Goal: Task Accomplishment & Management: Complete application form

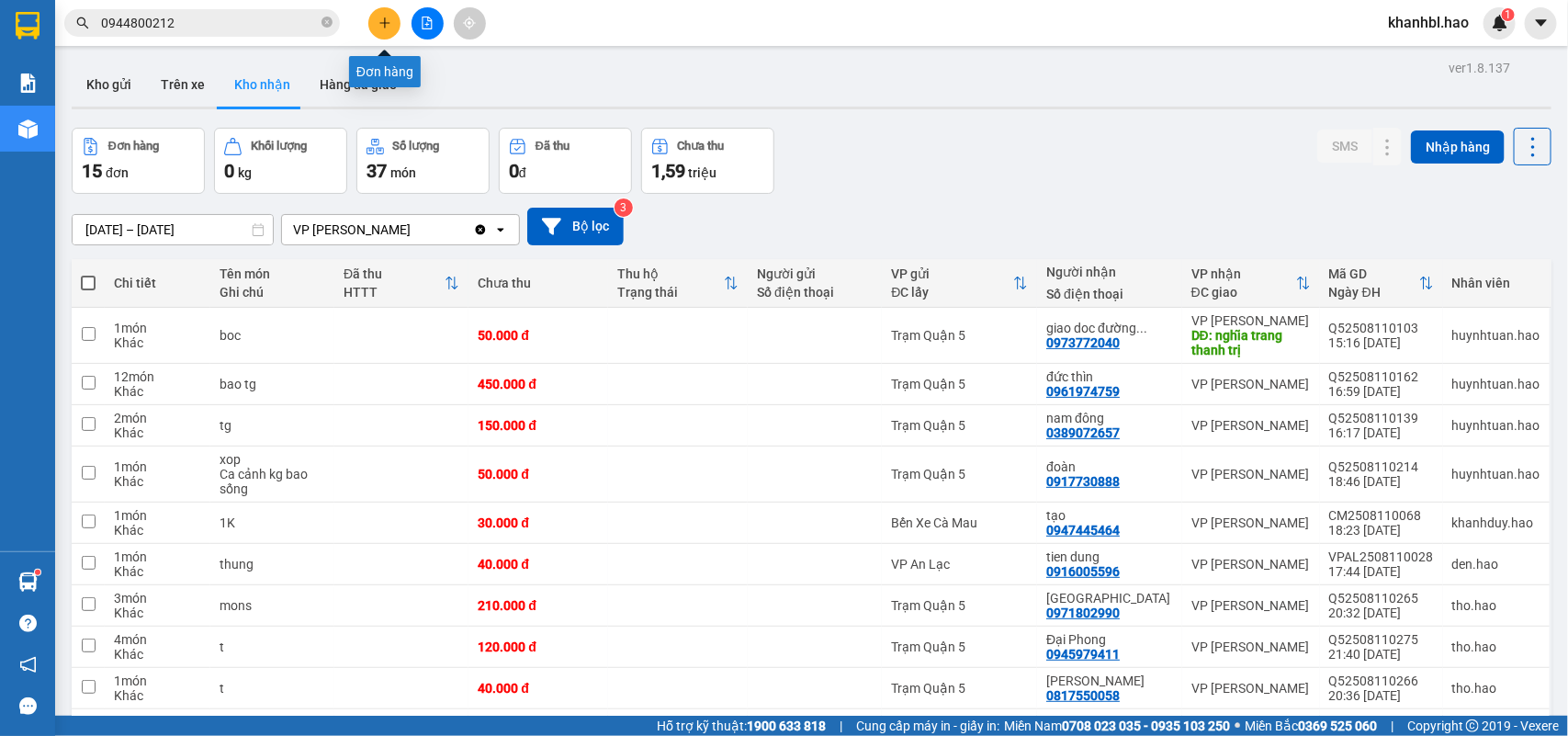
click at [380, 23] on icon "plus" at bounding box center [385, 22] width 10 height 1
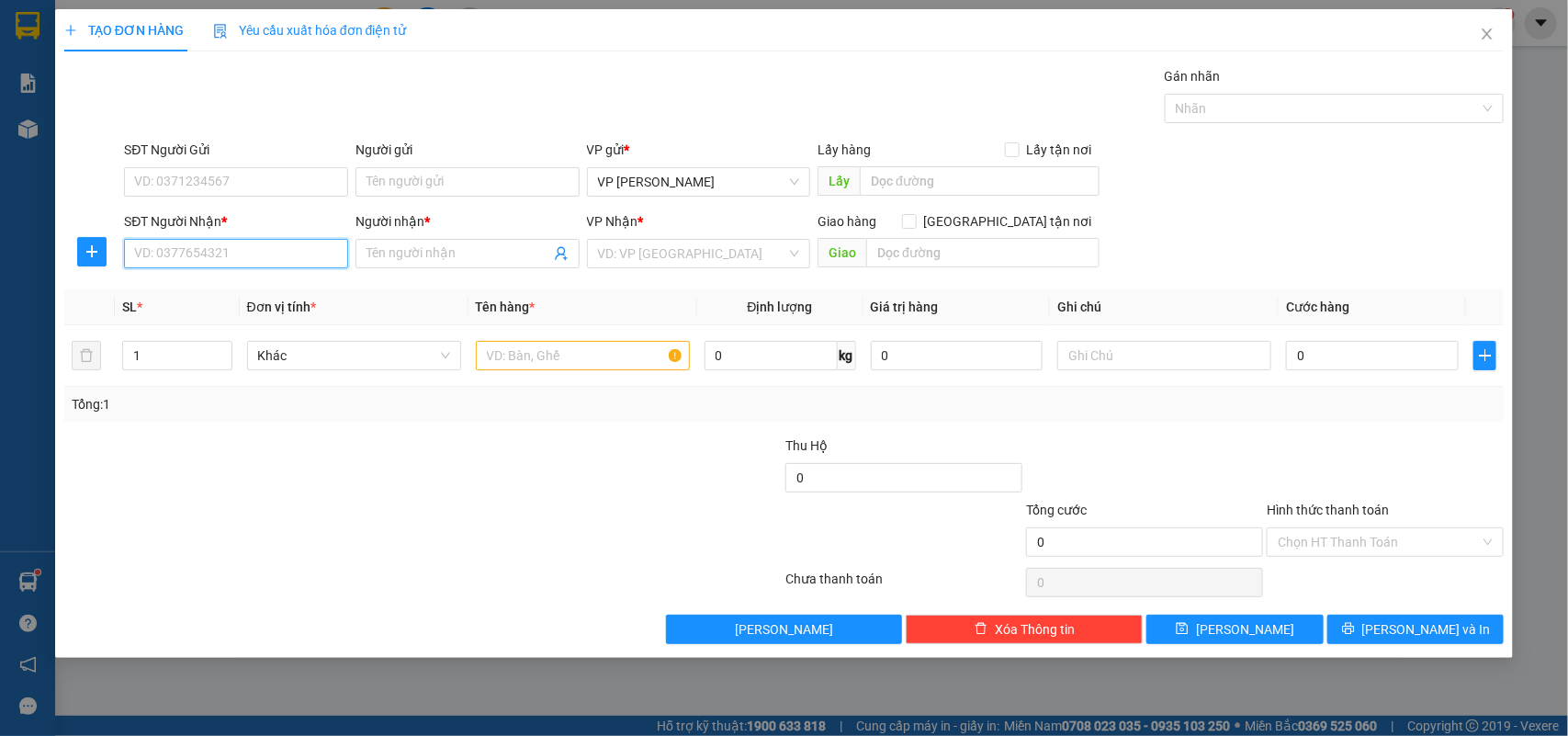
click at [181, 249] on input "SĐT Người Nhận *" at bounding box center [236, 254] width 224 height 30
type input "0984779615"
click at [520, 361] on input "text" at bounding box center [583, 356] width 214 height 30
click at [429, 255] on input "Người nhận *" at bounding box center [459, 254] width 183 height 20
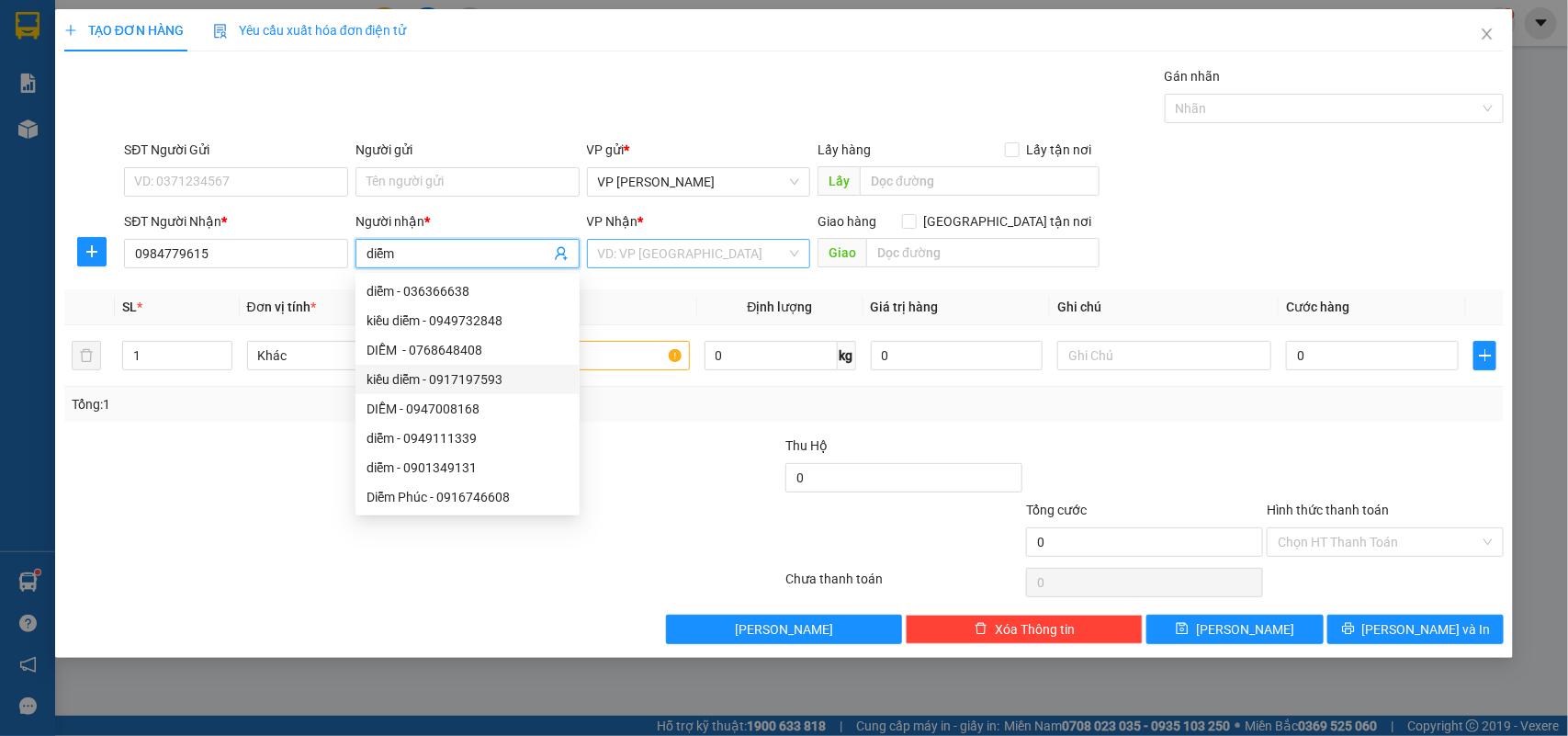
type input "diễm"
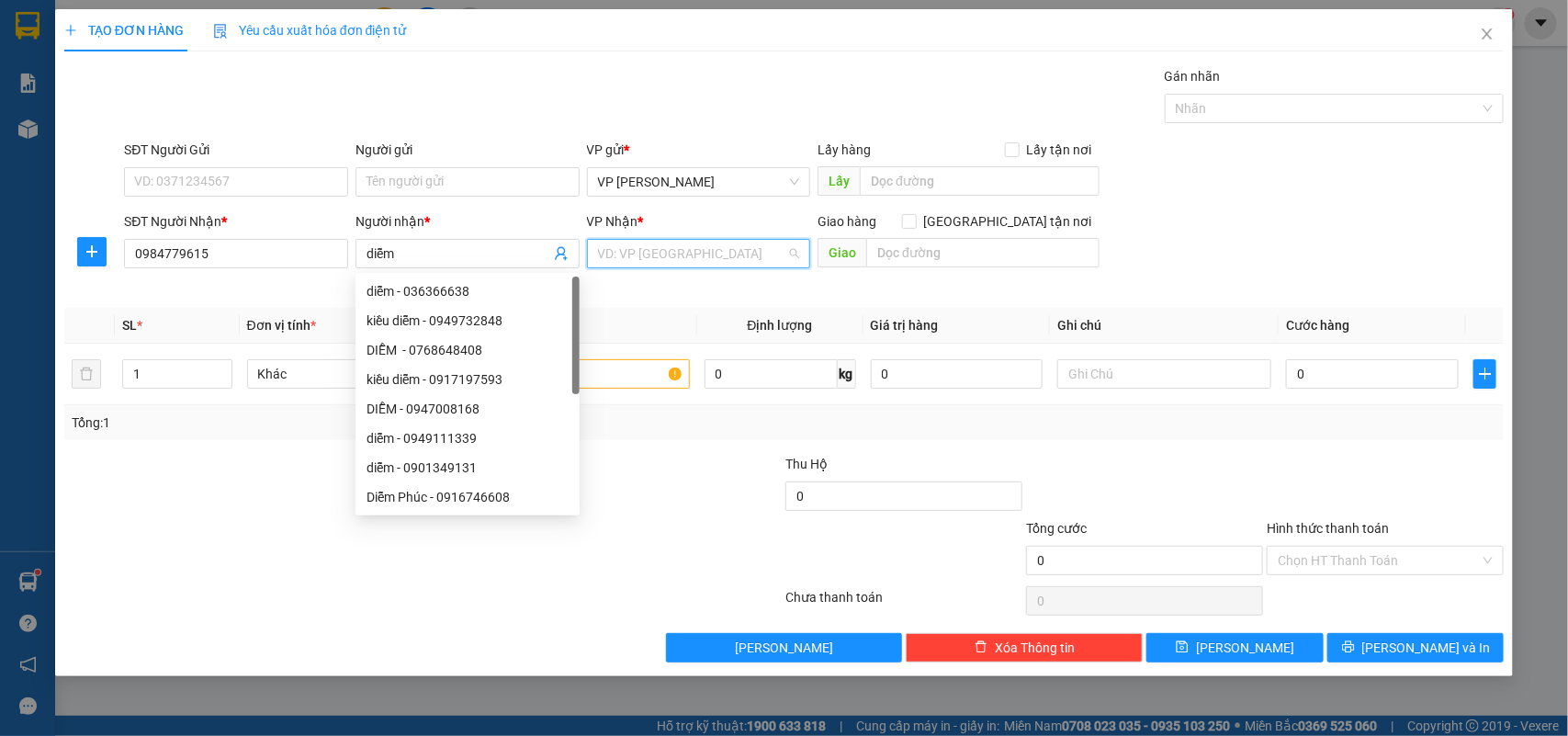
click at [669, 253] on input "search" at bounding box center [693, 254] width 189 height 28
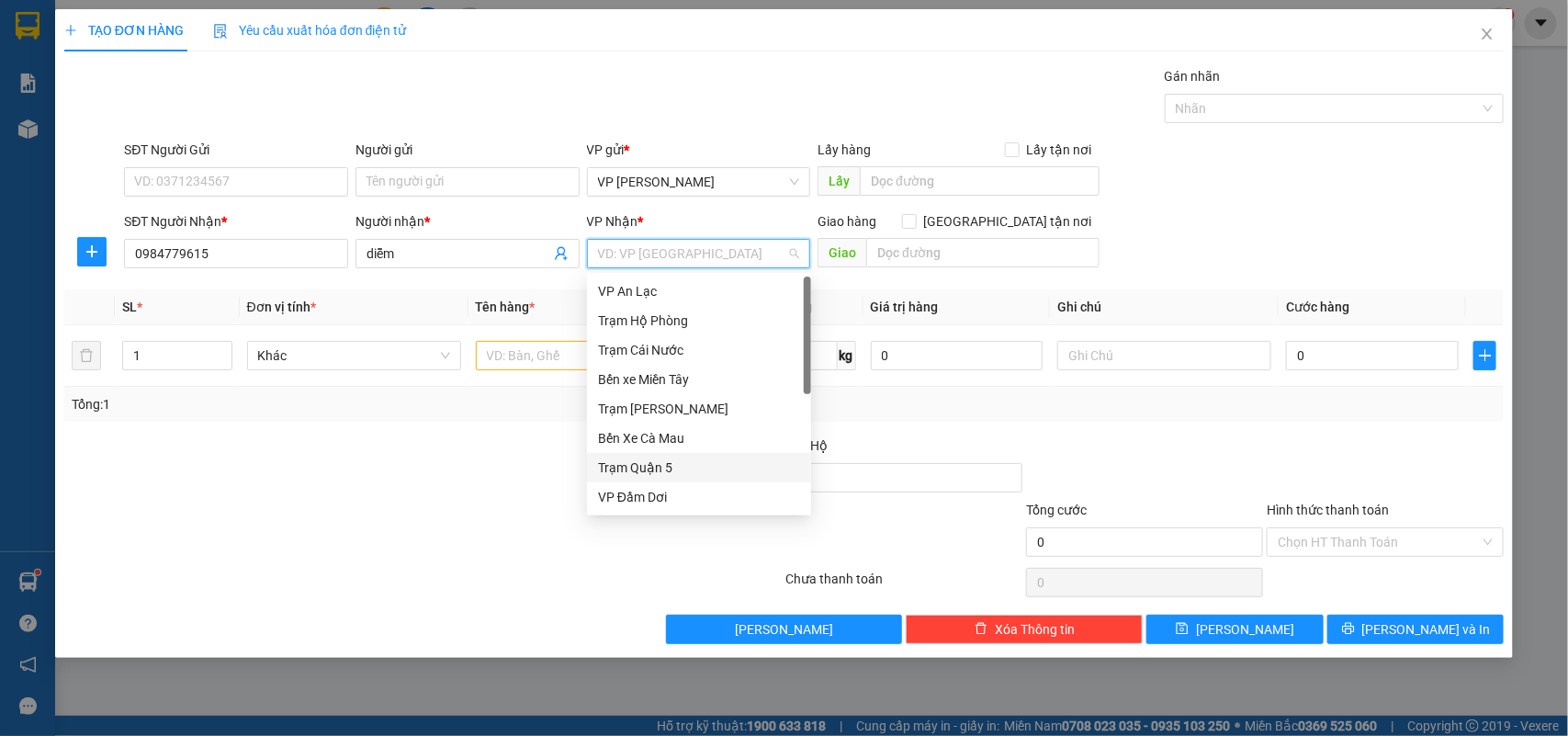
click at [657, 470] on div "Trạm Quận 5" at bounding box center [699, 468] width 202 height 20
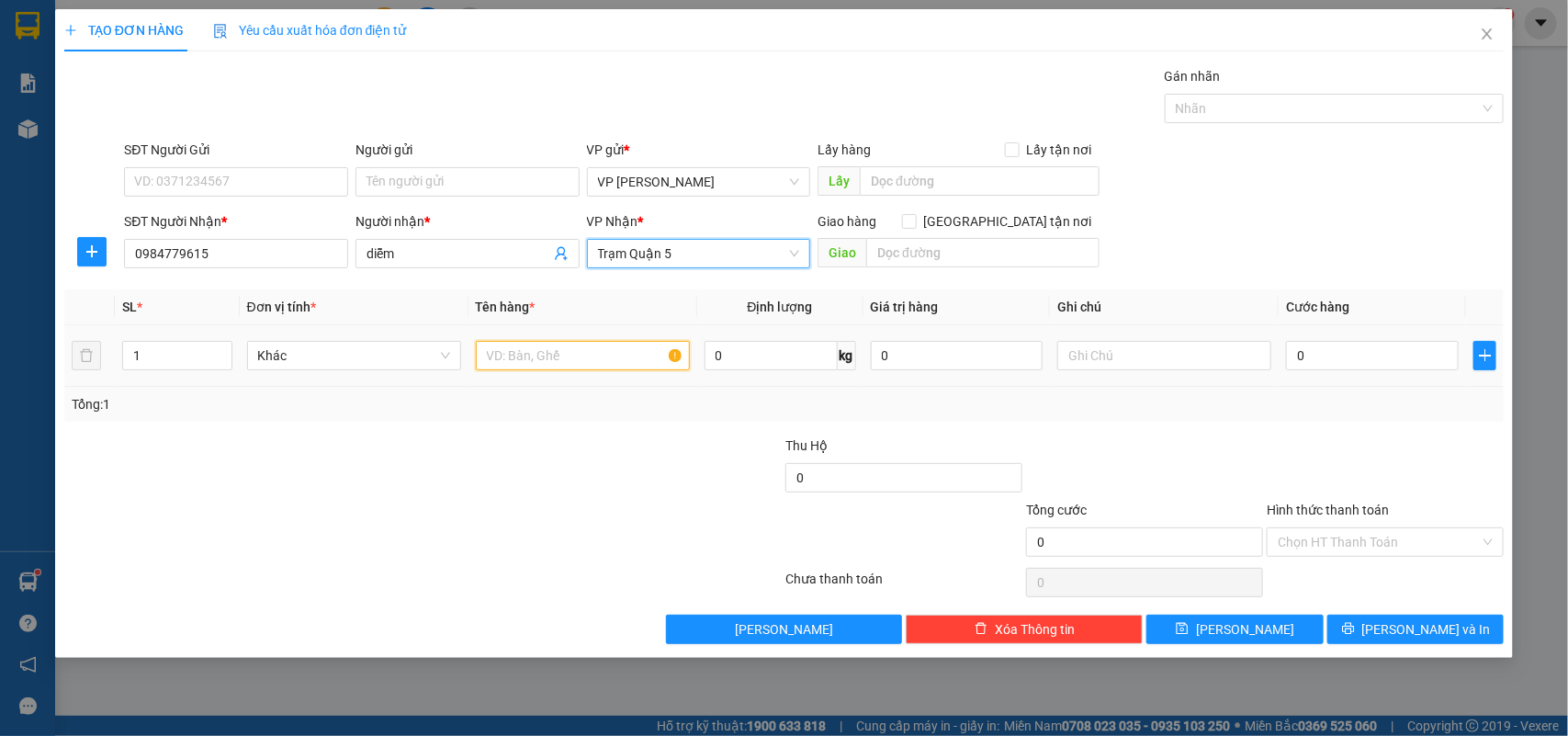
click at [546, 352] on input "text" at bounding box center [583, 356] width 214 height 30
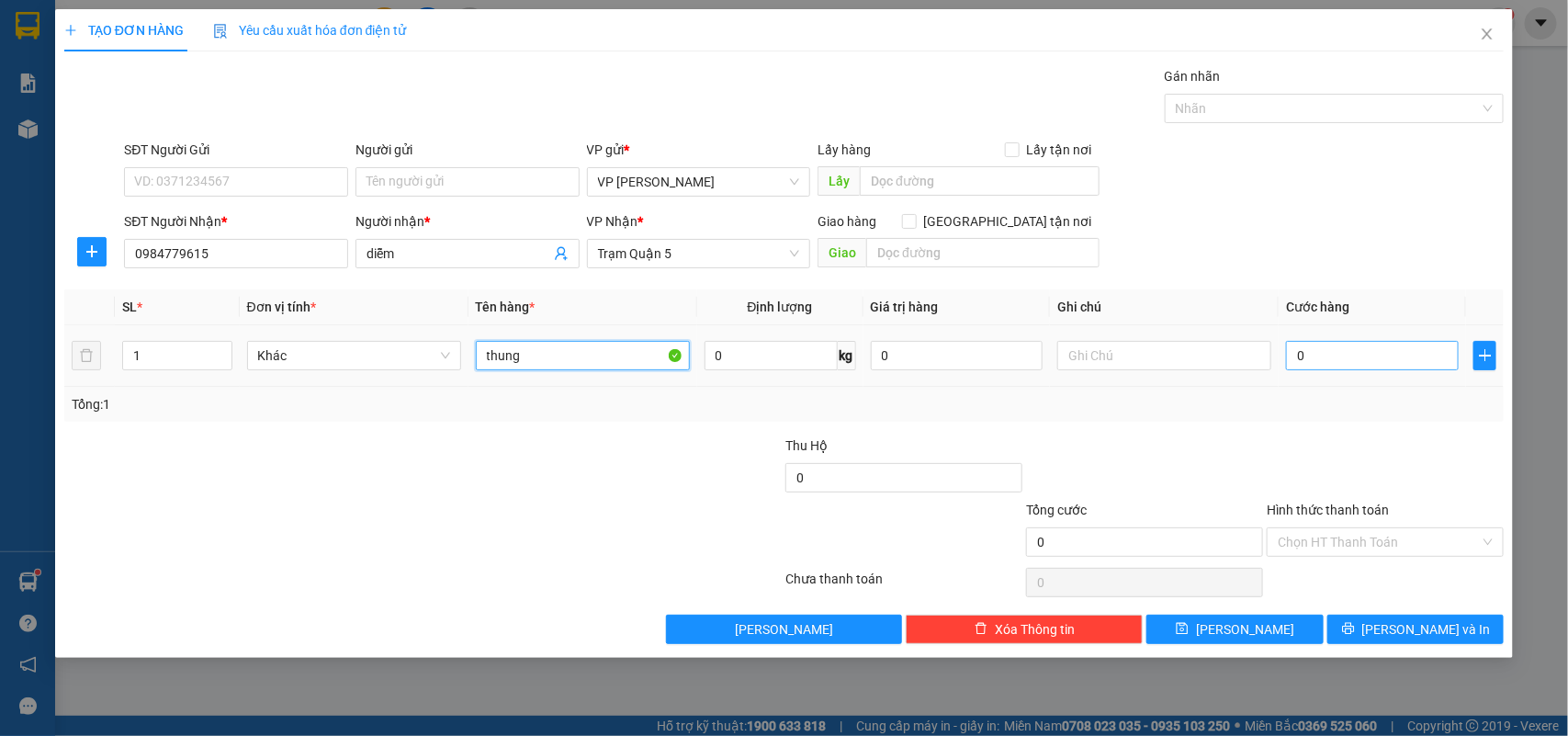
type input "thung"
click at [1396, 358] on input "0" at bounding box center [1372, 356] width 173 height 30
click at [148, 360] on input "1" at bounding box center [178, 356] width 108 height 28
type input "2"
click at [1376, 359] on input "0" at bounding box center [1372, 356] width 173 height 30
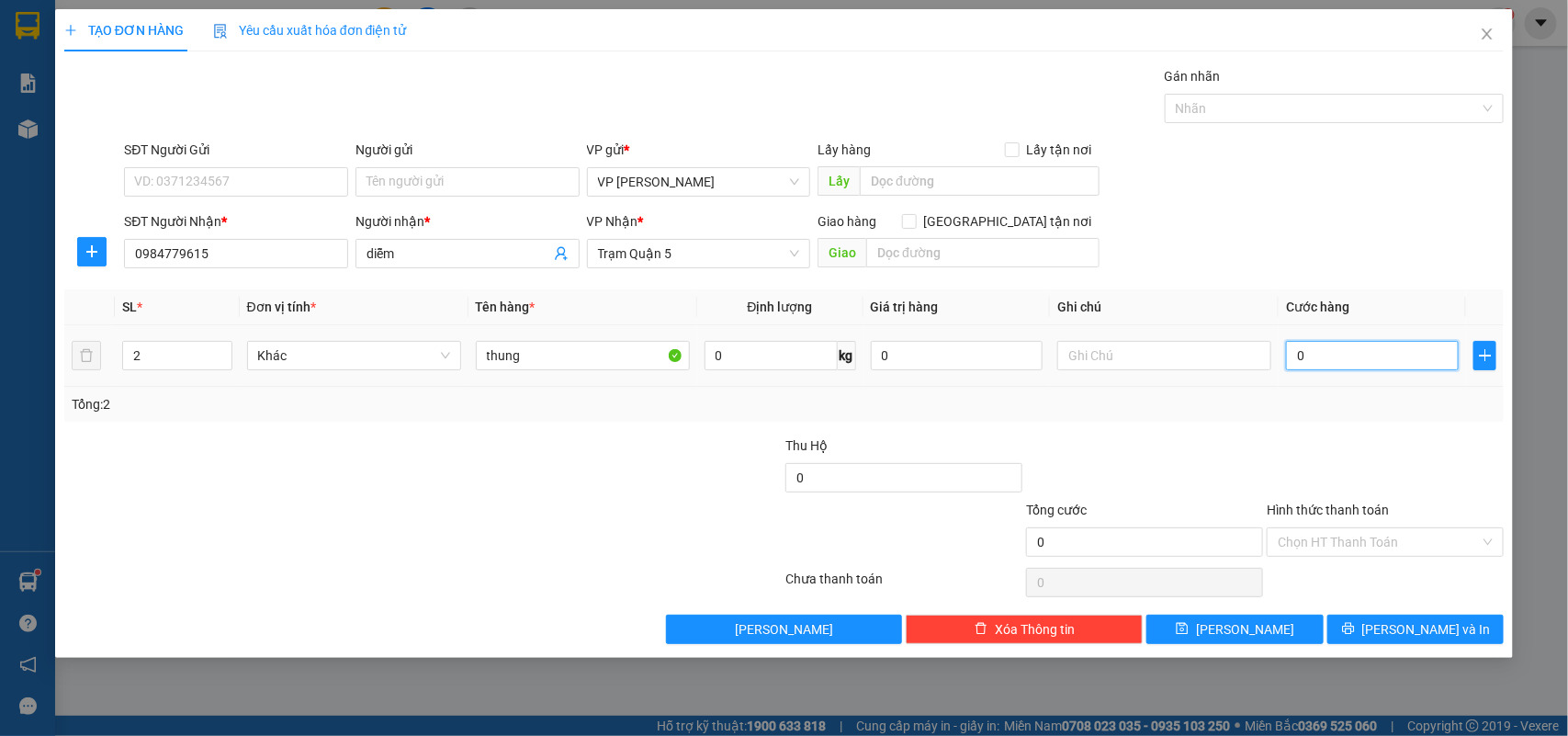
type input "008"
type input "8"
type input "0.080"
type input "80"
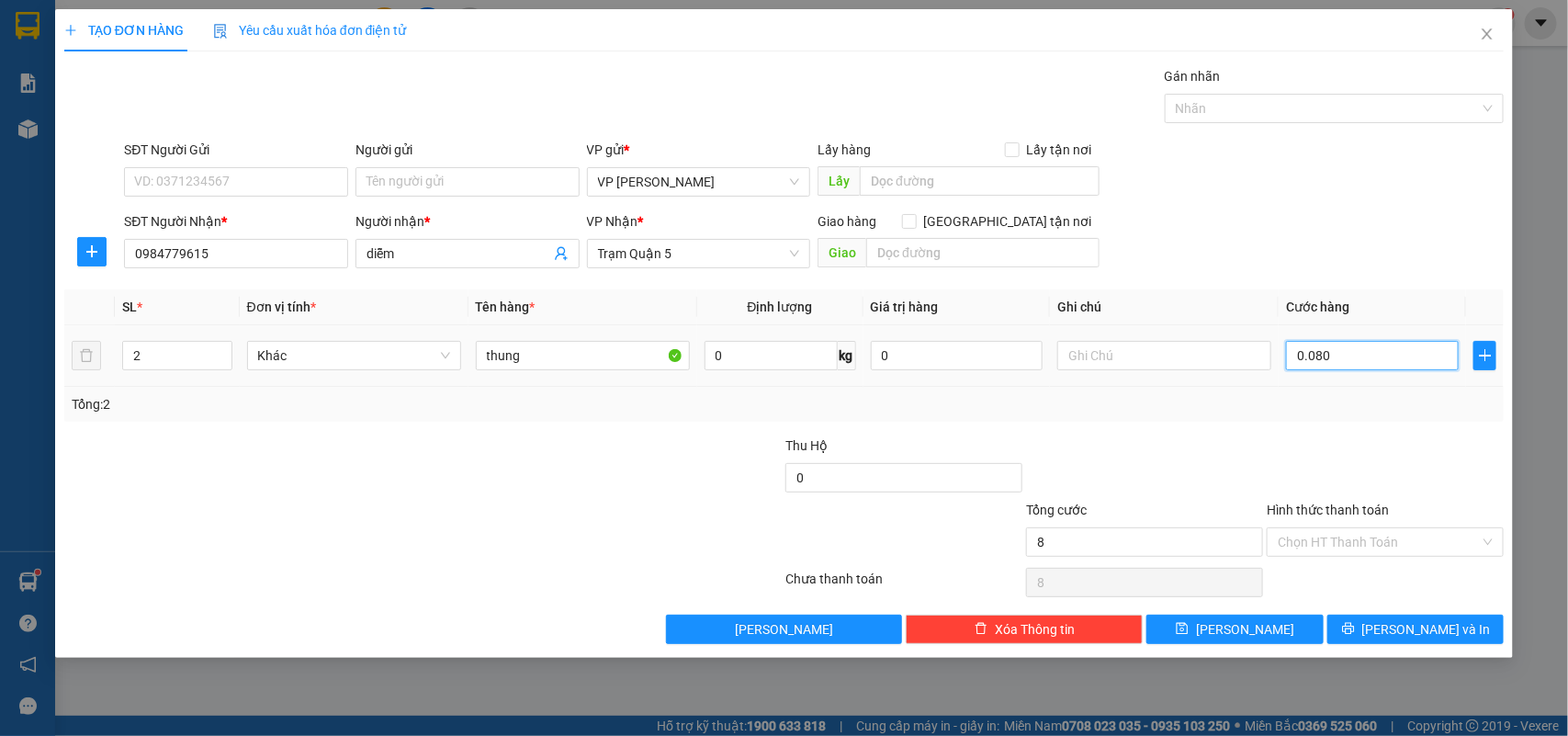
type input "80"
click at [1333, 544] on input "Hình thức thanh toán" at bounding box center [1379, 543] width 202 height 28
type input "80.000"
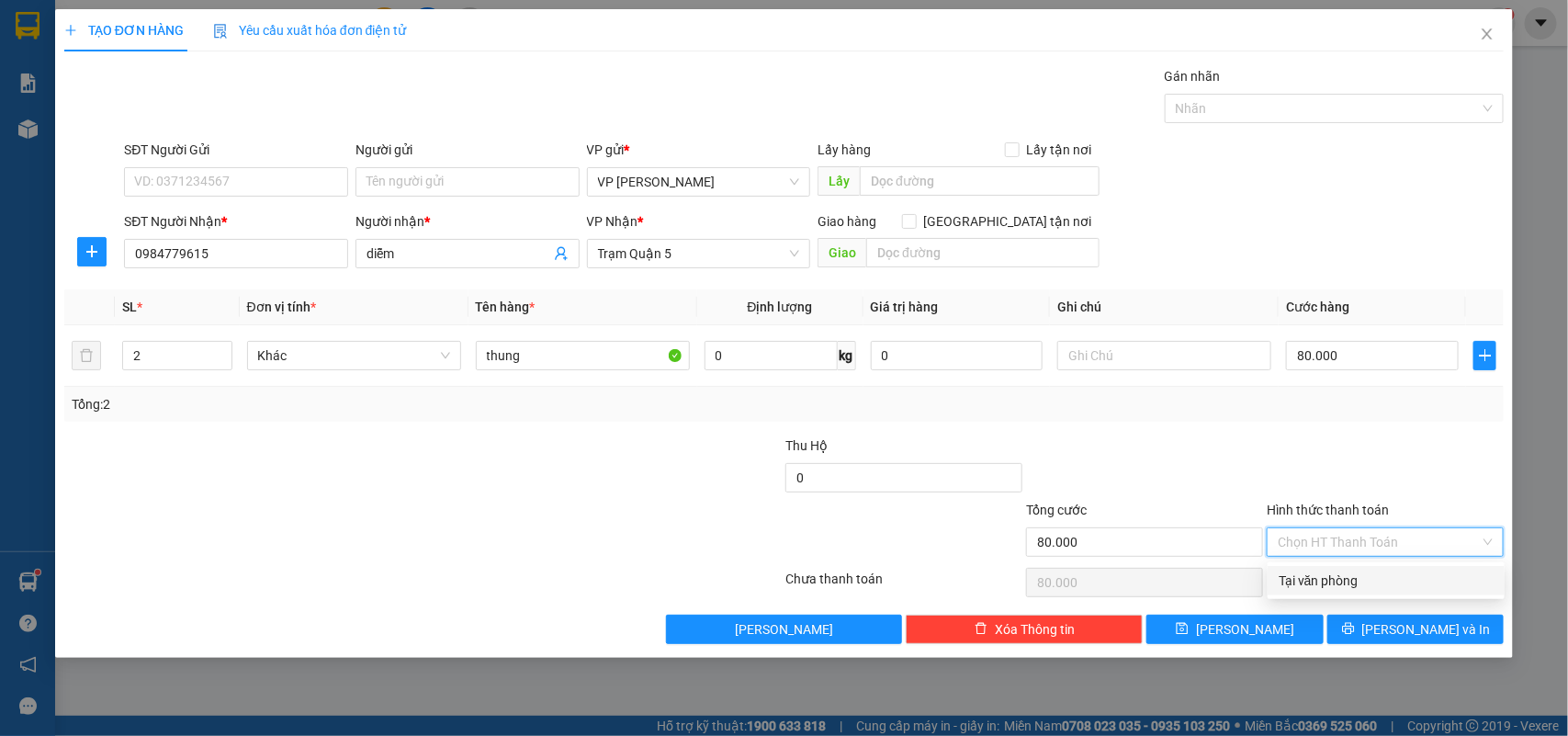
click at [1333, 581] on div "Tại văn phòng" at bounding box center [1387, 581] width 215 height 20
type input "0"
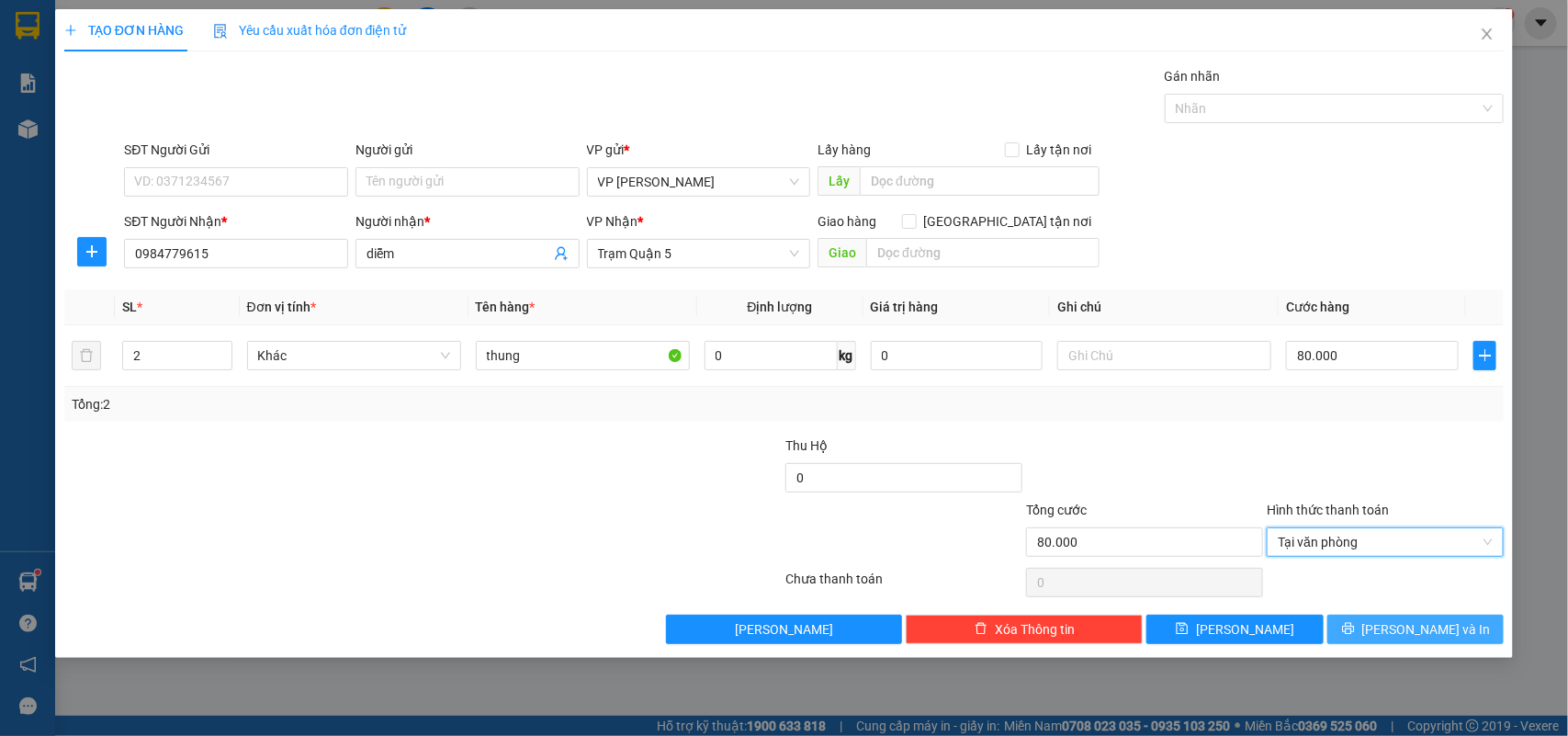
click at [1429, 635] on span "[PERSON_NAME] và In" at bounding box center [1427, 629] width 128 height 20
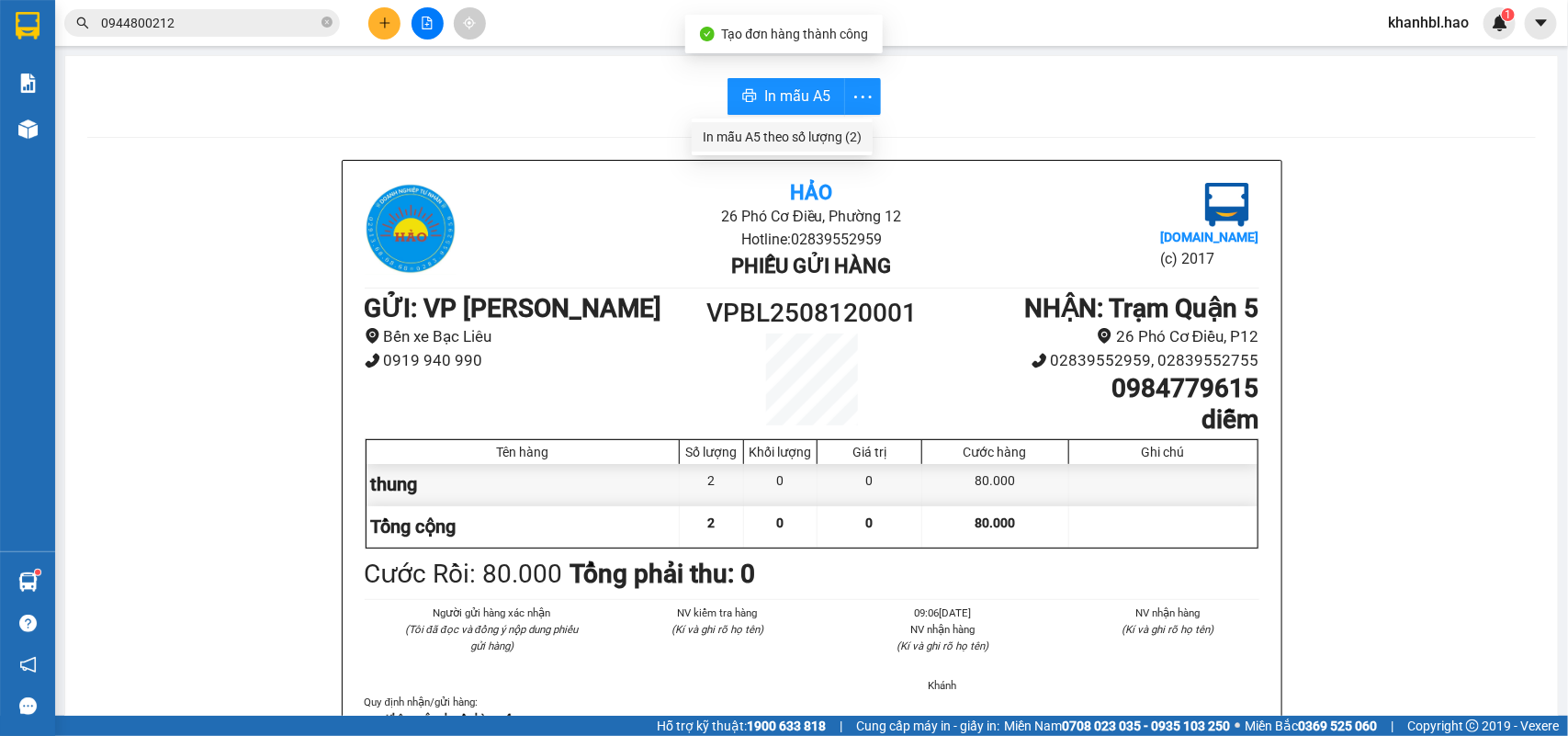
click at [826, 135] on div "In mẫu A5 theo số lượng (2)" at bounding box center [782, 137] width 159 height 20
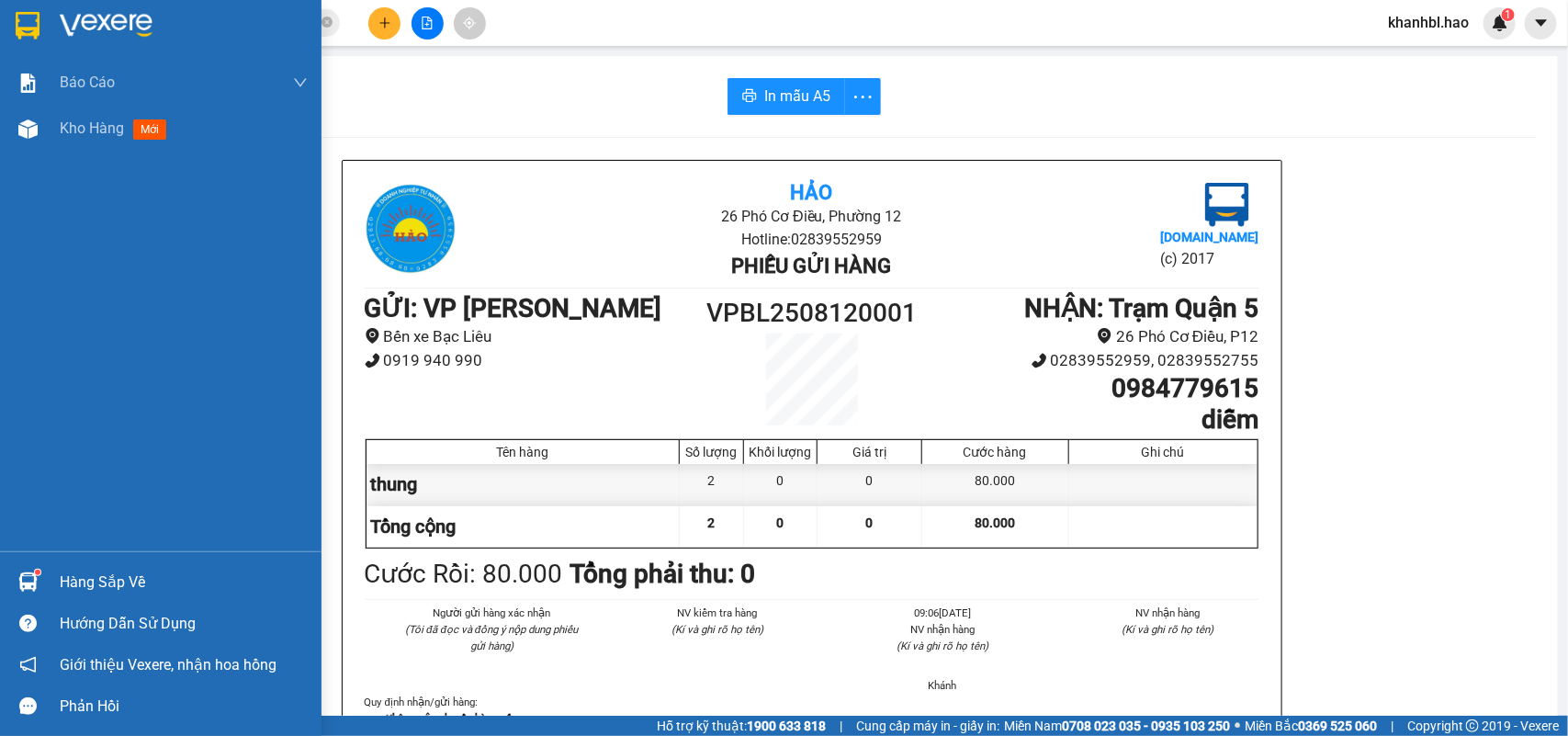
click at [7, 26] on div at bounding box center [161, 30] width 321 height 60
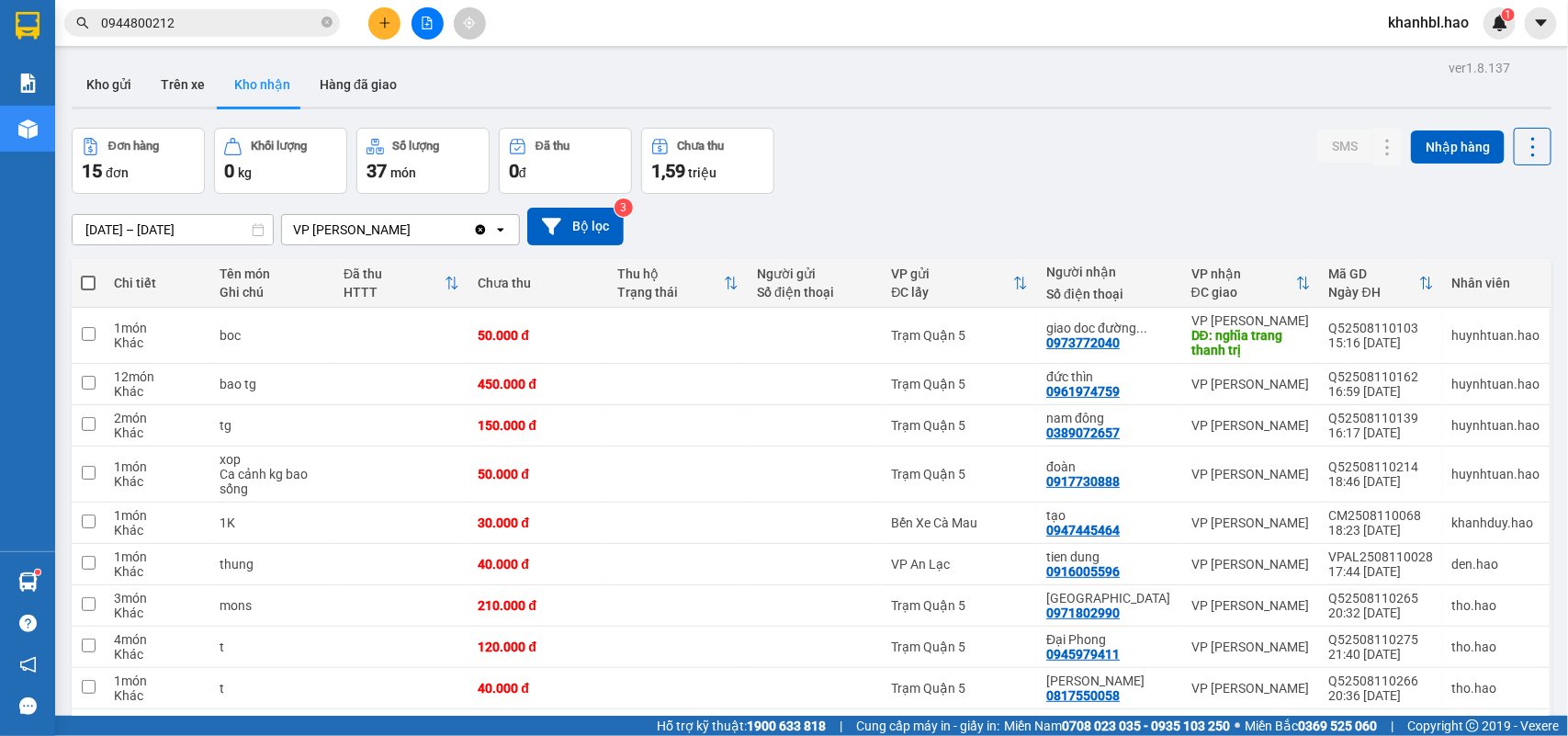
click at [249, 88] on button "Kho nhận" at bounding box center [262, 84] width 86 height 44
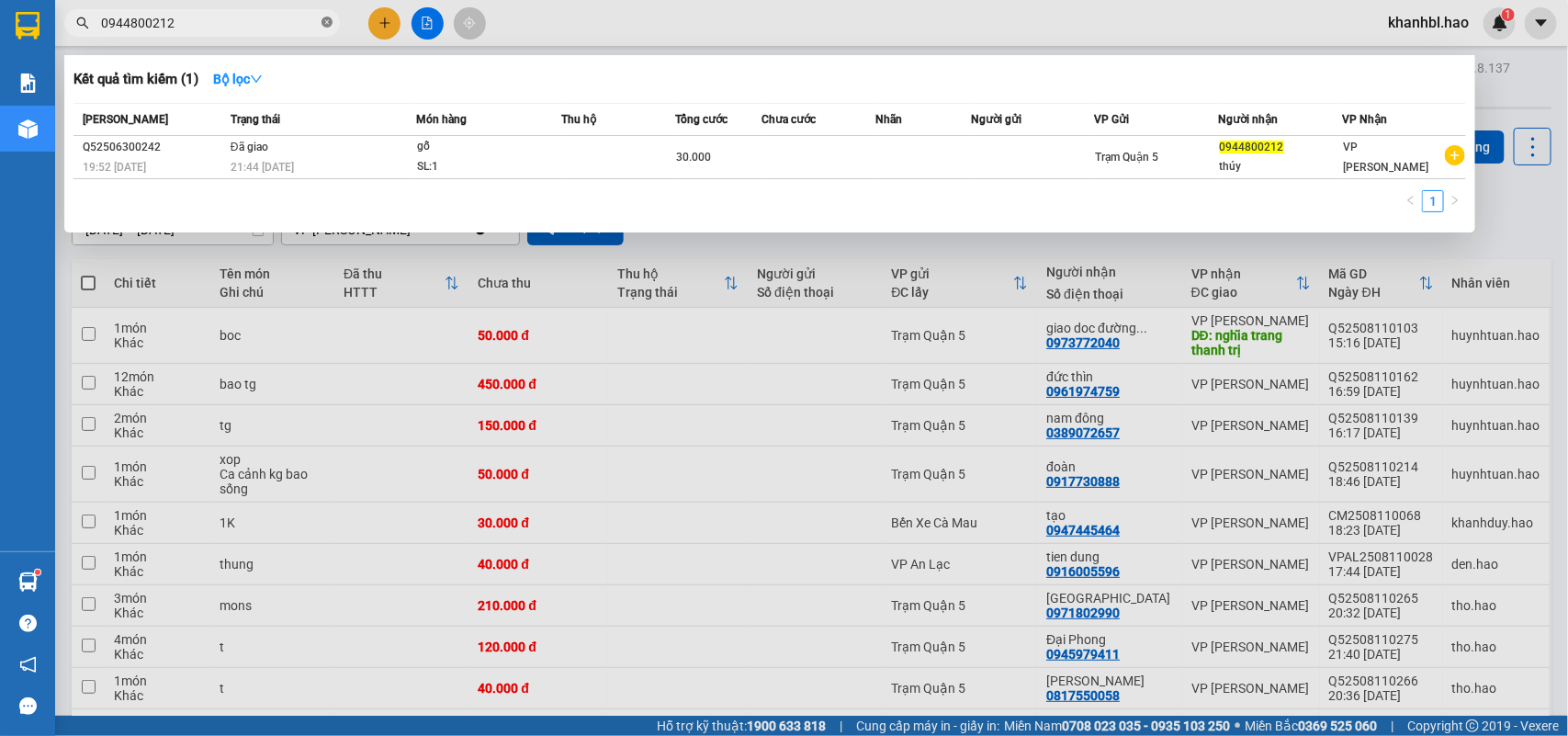
click at [326, 20] on icon "close-circle" at bounding box center [326, 22] width 11 height 11
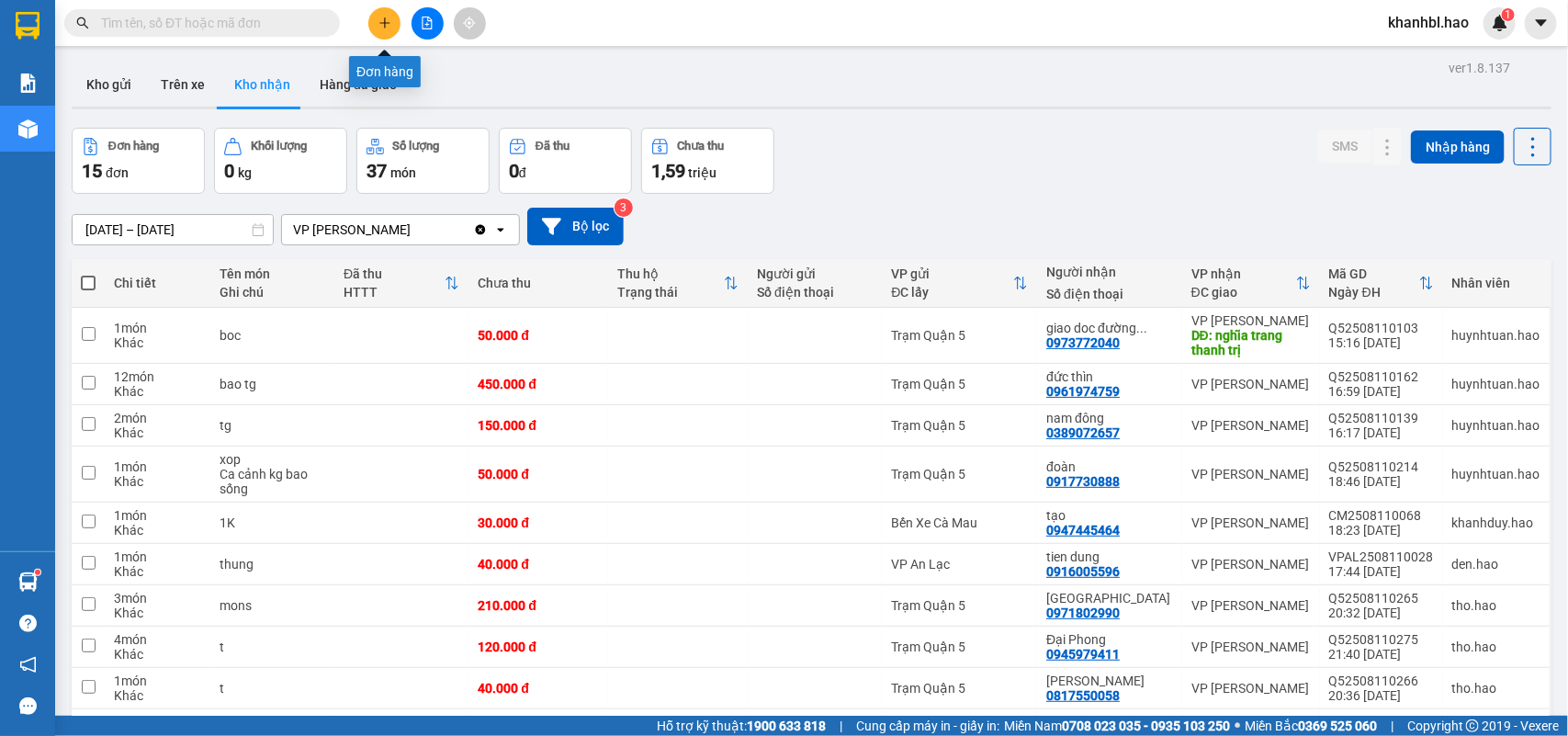
click at [375, 9] on button at bounding box center [385, 23] width 33 height 33
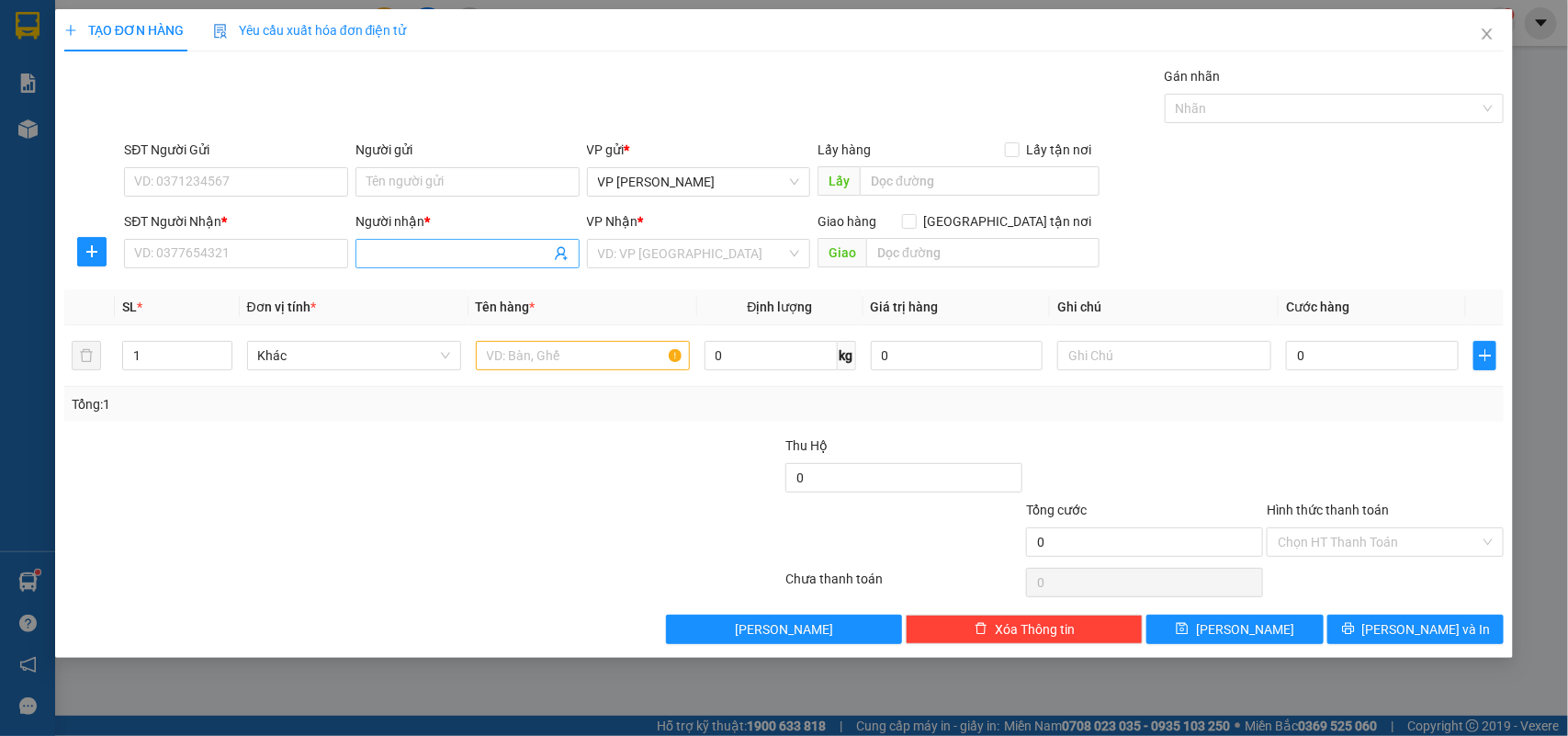
click at [443, 258] on input "Người nhận *" at bounding box center [459, 254] width 183 height 20
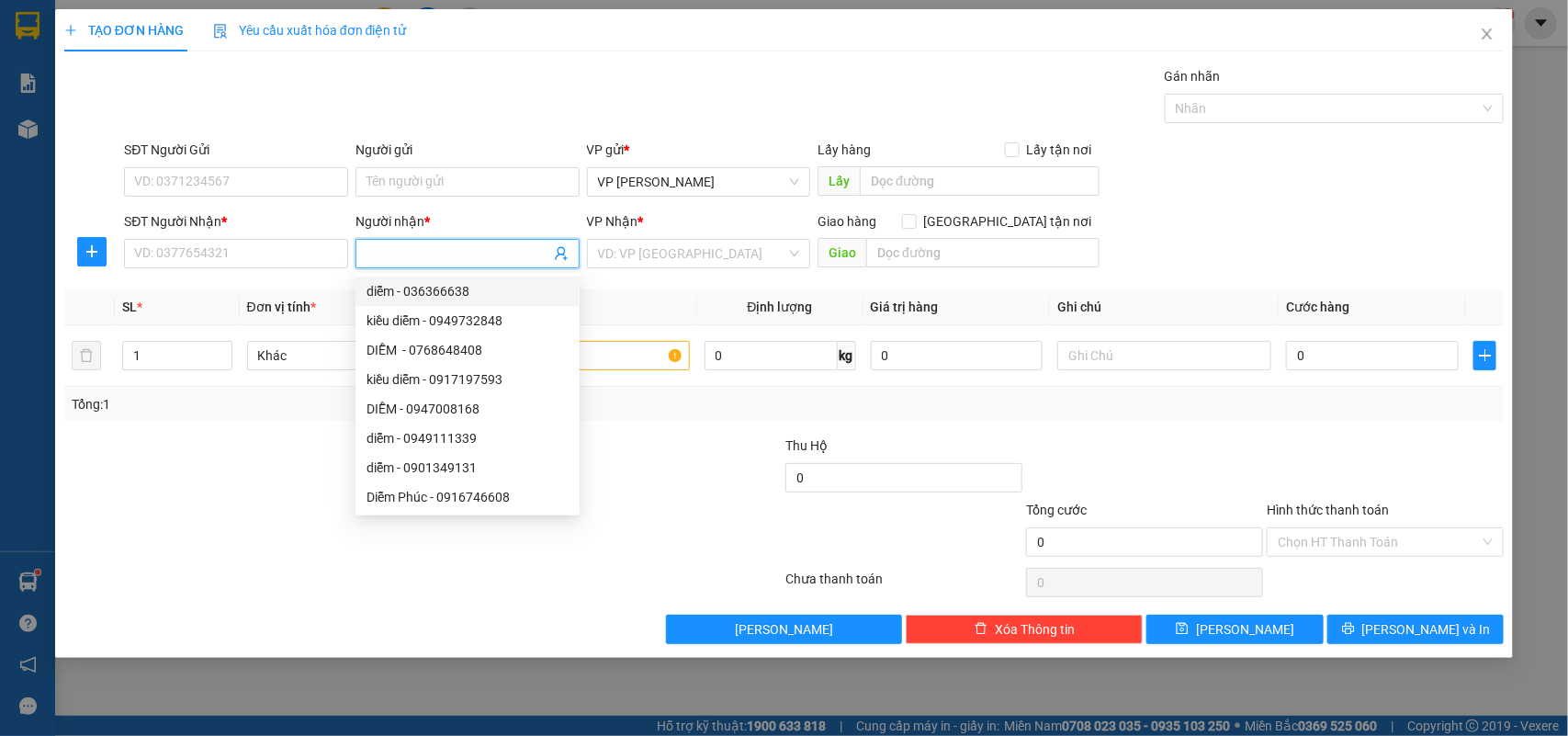
click at [418, 249] on input "Người nhận *" at bounding box center [459, 254] width 183 height 20
type input "hưng"
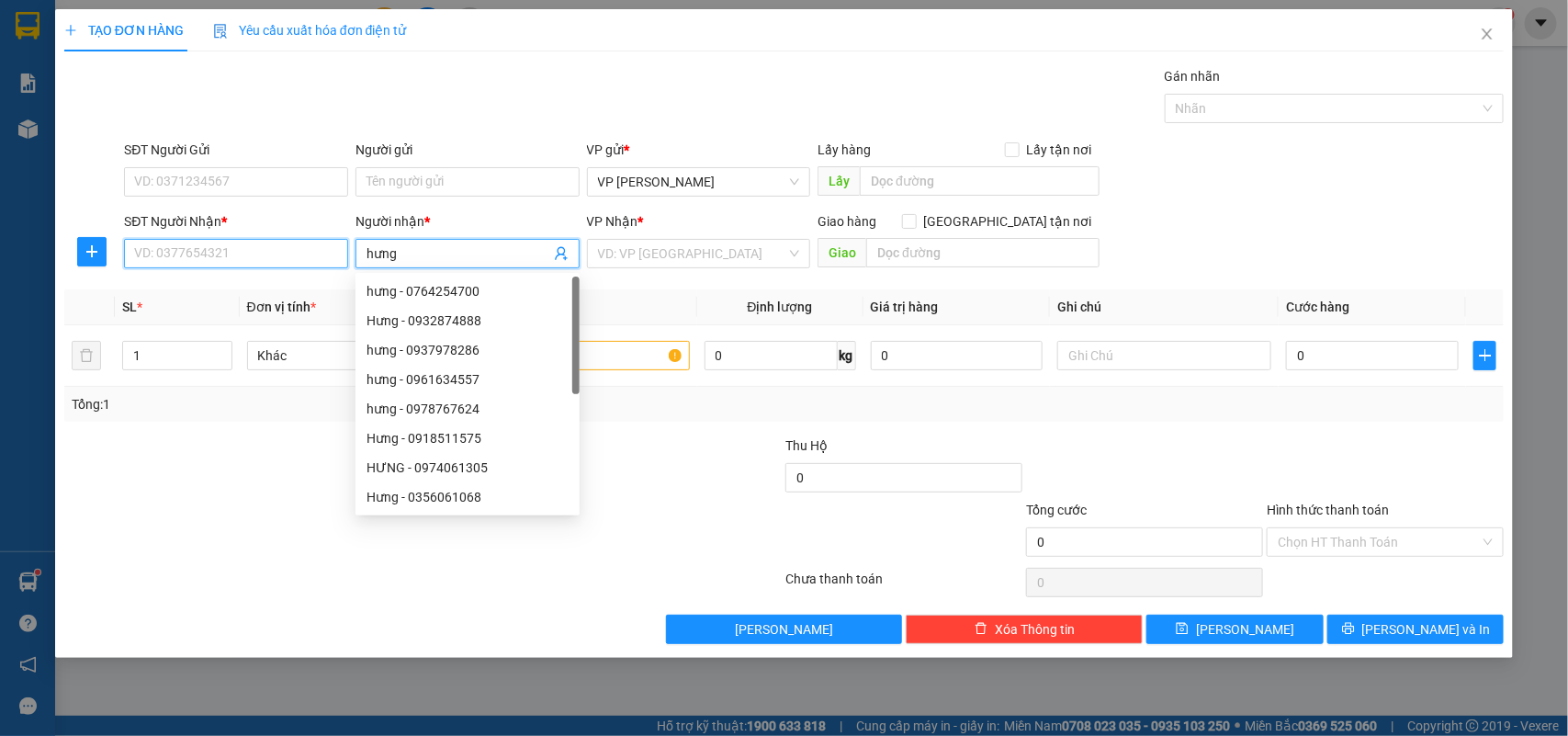
click at [255, 259] on input "SĐT Người Nhận *" at bounding box center [236, 254] width 224 height 30
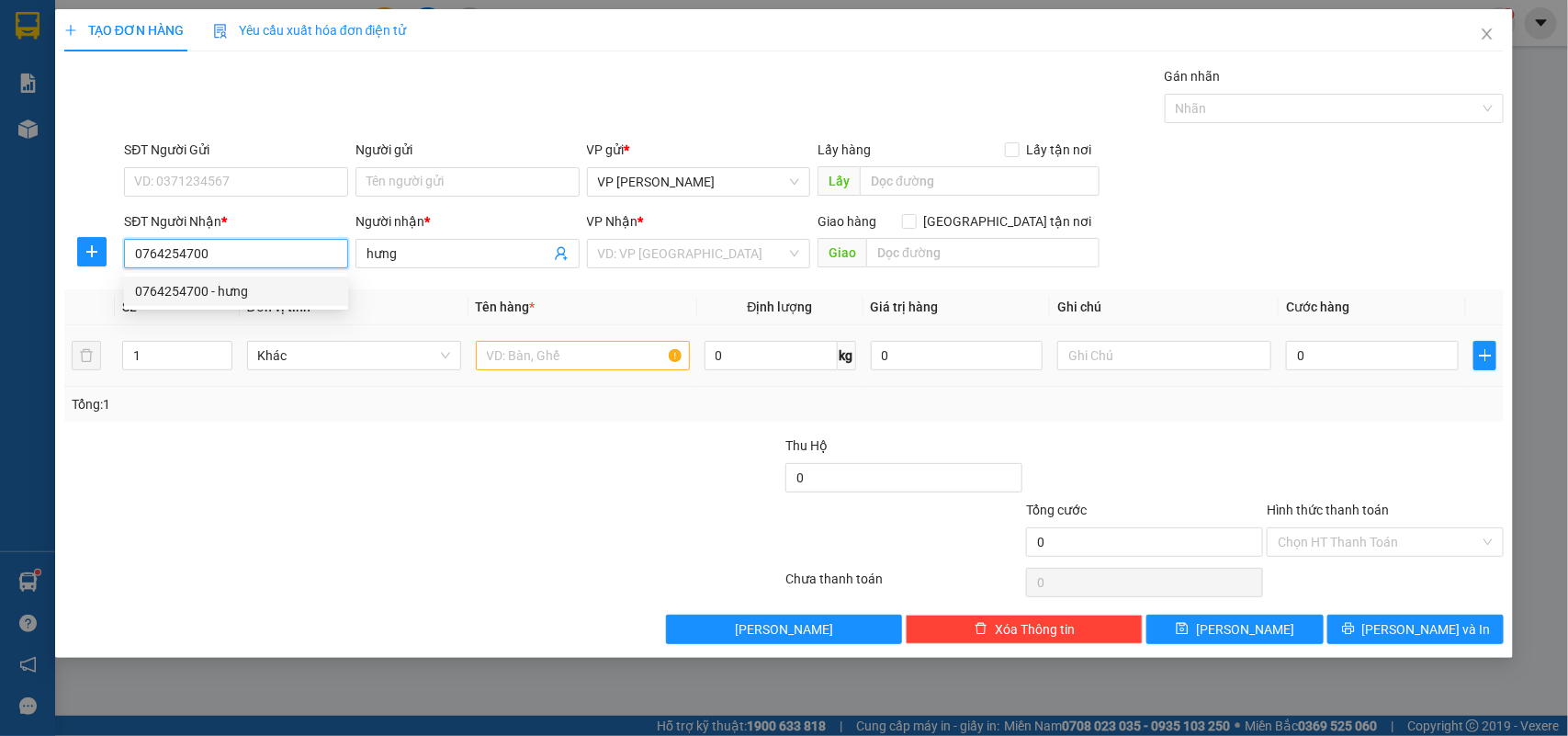
type input "0764254700"
click at [510, 351] on input "text" at bounding box center [583, 356] width 214 height 30
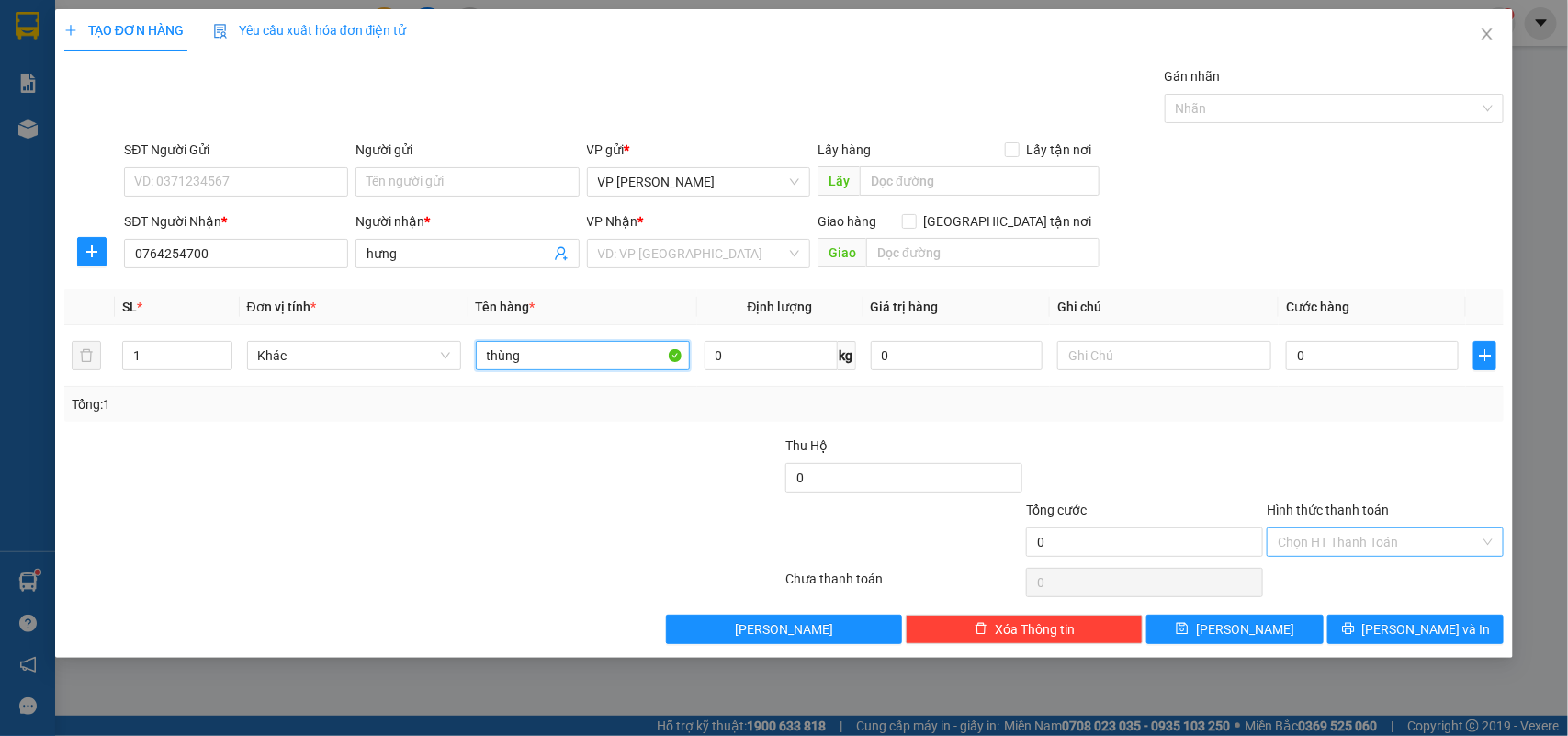
type input "thùng"
click at [1321, 540] on input "Hình thức thanh toán" at bounding box center [1379, 543] width 202 height 28
click at [1341, 584] on div "Tại văn phòng" at bounding box center [1387, 581] width 215 height 20
click at [663, 247] on input "search" at bounding box center [693, 254] width 189 height 28
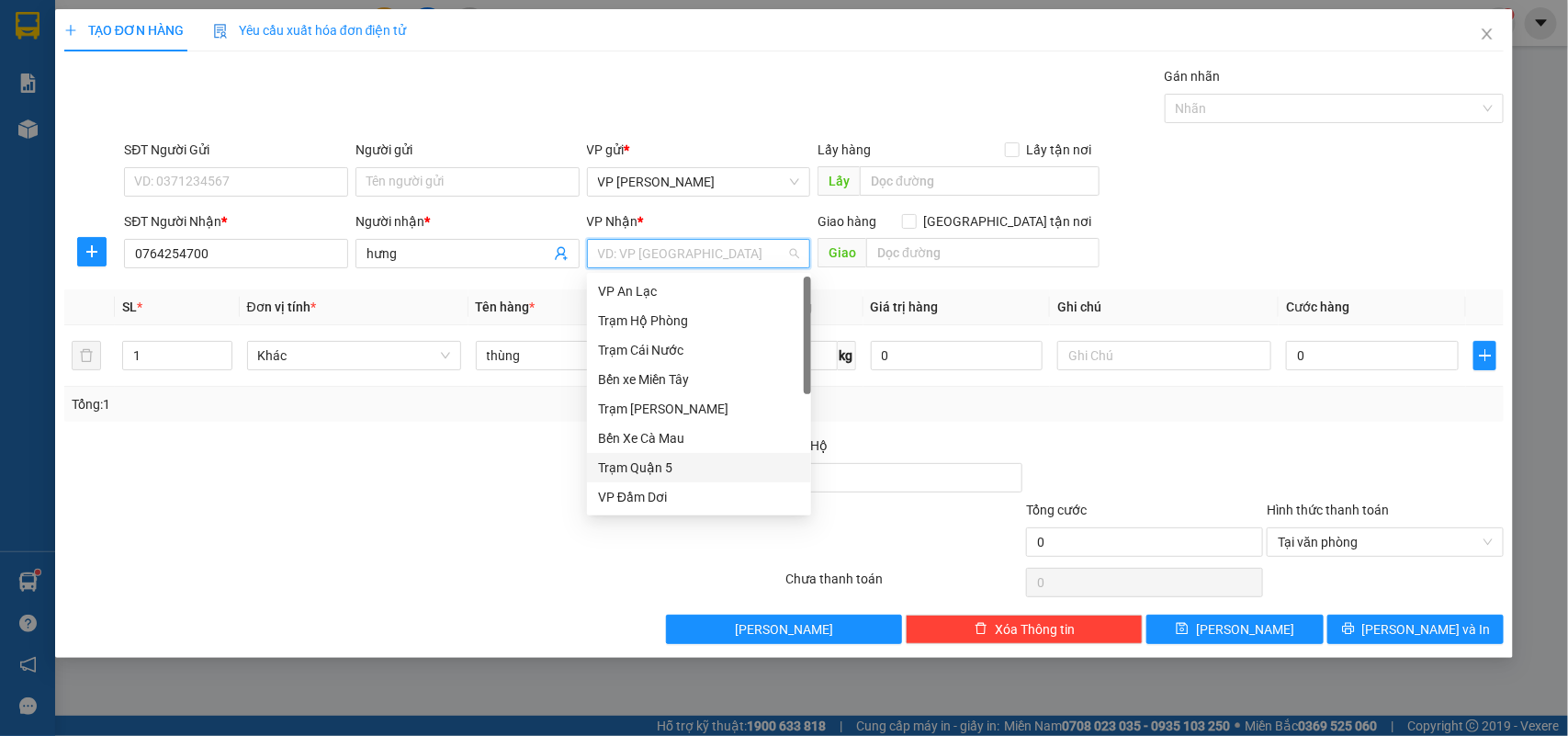
click at [664, 463] on div "Trạm Quận 5" at bounding box center [699, 468] width 202 height 20
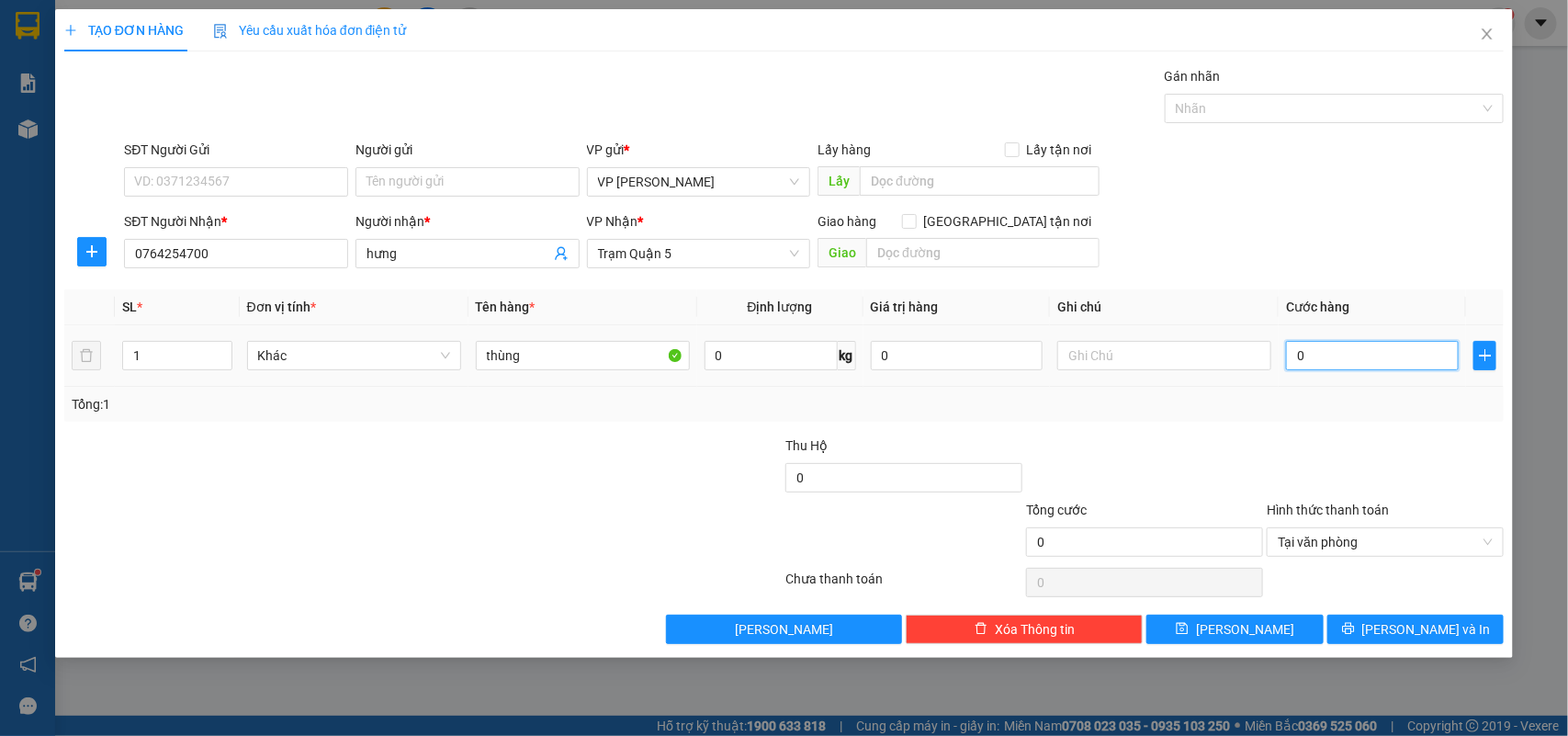
click at [1390, 365] on input "0" at bounding box center [1372, 356] width 173 height 30
type input "004"
type input "4"
type input "0.040"
type input "40"
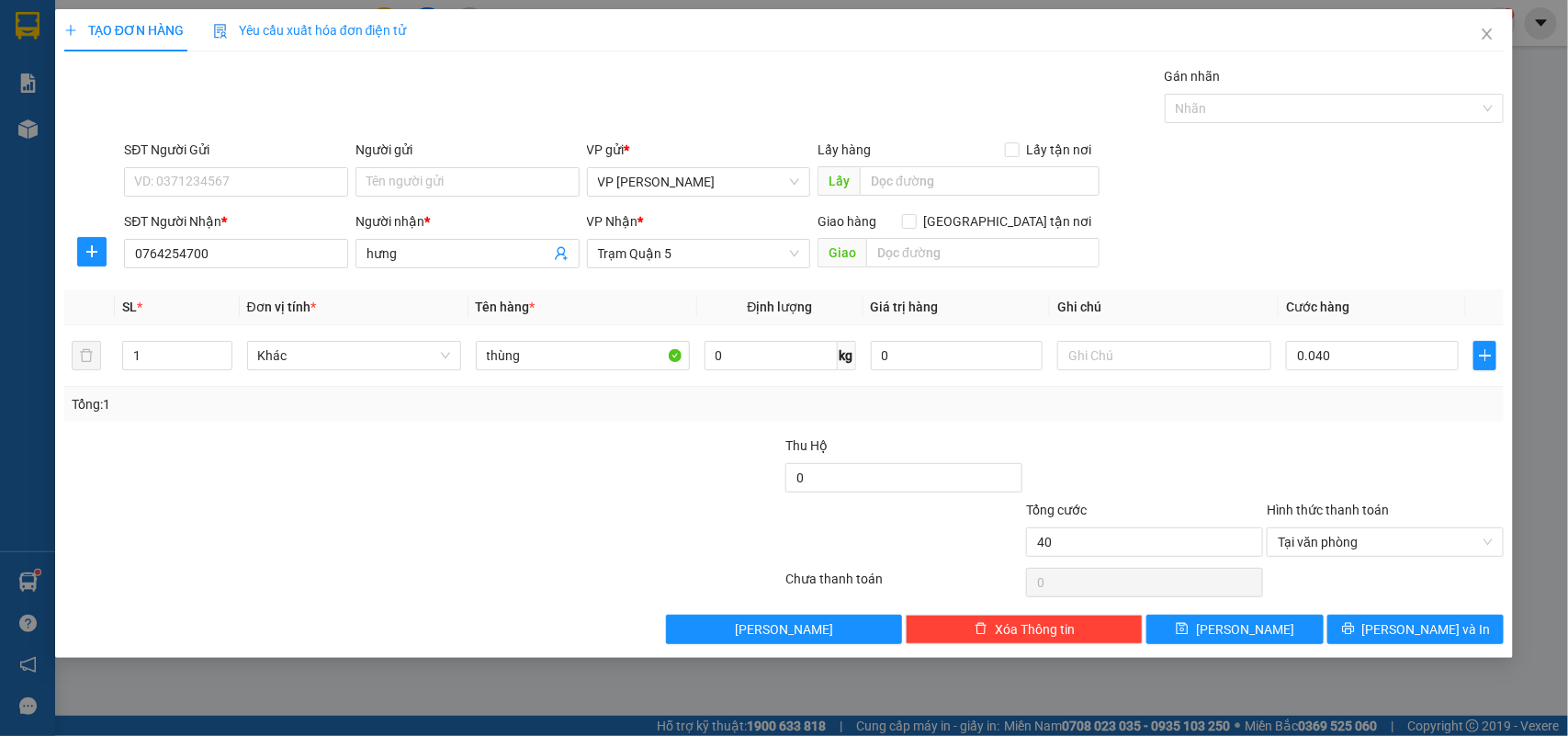
click at [1390, 458] on div at bounding box center [1386, 468] width 241 height 64
type input "40.000"
click at [1402, 631] on span "[PERSON_NAME] và In" at bounding box center [1427, 629] width 128 height 20
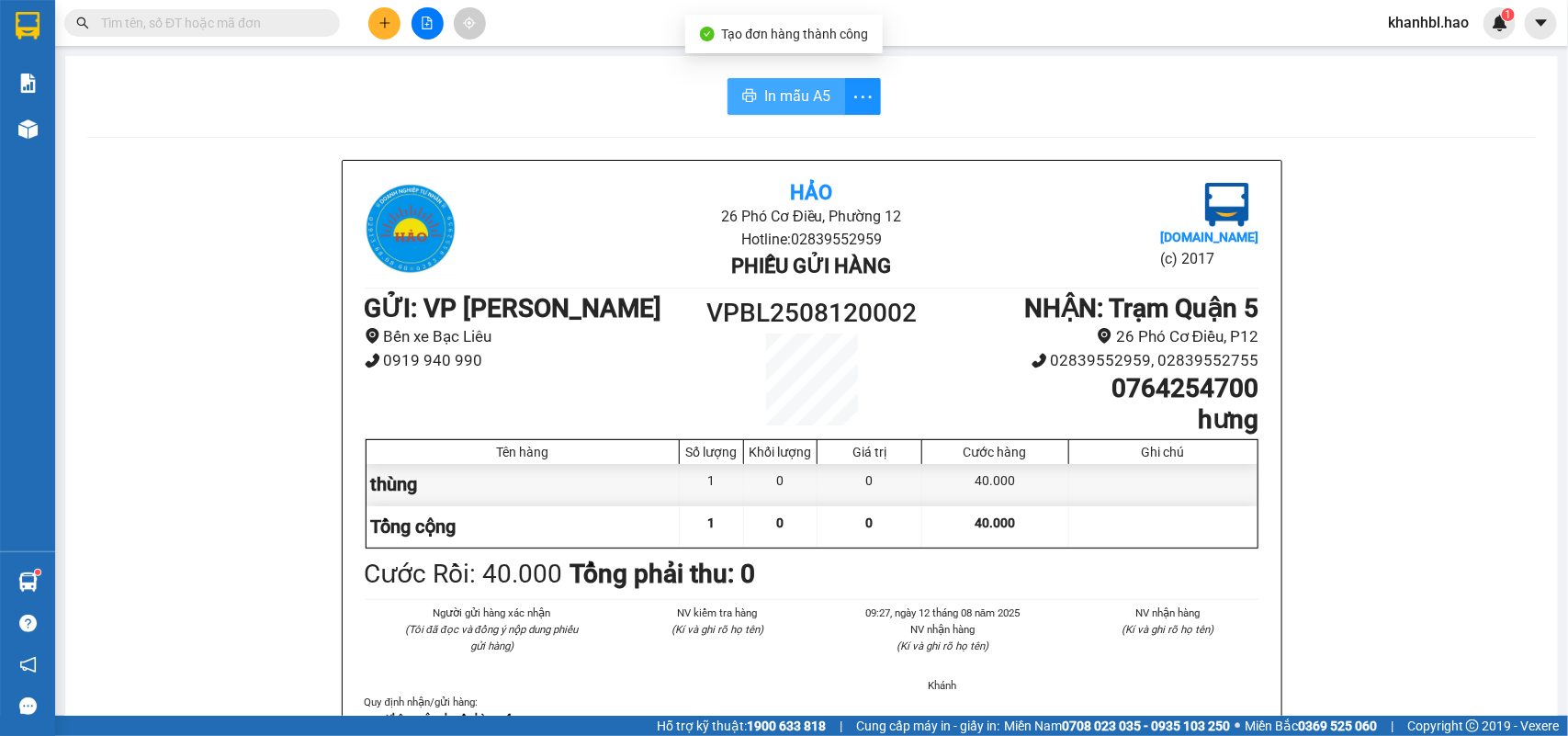
click at [814, 94] on span "In mẫu A5" at bounding box center [797, 96] width 66 height 23
